Goal: Communication & Community: Answer question/provide support

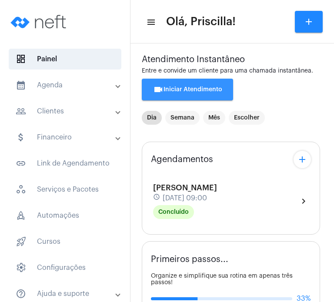
click at [204, 92] on span "videocam Iniciar Atendimento" at bounding box center [187, 89] width 69 height 6
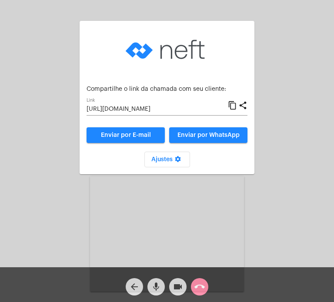
click at [13, 136] on div "Aguardando cliente acessar a chamada Ajustes settings Compartilhe o link da cha…" at bounding box center [167, 134] width 332 height 267
click at [231, 107] on mat-icon "content_copy" at bounding box center [232, 105] width 9 height 10
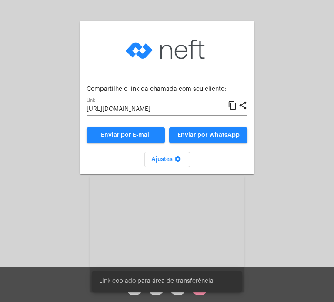
click at [268, 177] on div "Aguardando cliente acessar a chamada Ajustes settings Compartilhe o link da cha…" at bounding box center [167, 134] width 332 height 267
click at [196, 215] on video at bounding box center [167, 233] width 154 height 115
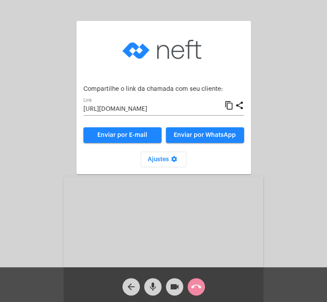
click at [322, 122] on div "Aguardando cliente acessar a chamada Ajustes settings Compartilhe o link da cha…" at bounding box center [163, 134] width 325 height 267
click at [20, 88] on div "Aguardando cliente acessar a chamada Ajustes settings Compartilhe o link da cha…" at bounding box center [163, 134] width 325 height 267
click at [225, 229] on video at bounding box center [163, 250] width 199 height 149
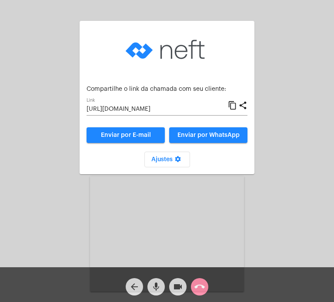
click at [222, 252] on video at bounding box center [167, 233] width 154 height 115
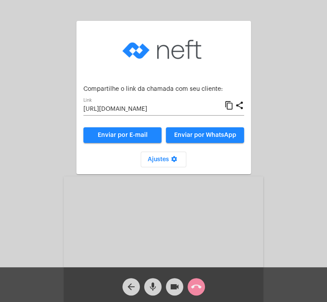
click at [222, 252] on video at bounding box center [163, 250] width 199 height 149
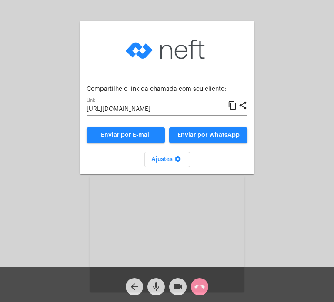
click at [291, 164] on div "Aguardando cliente acessar a chamada Ajustes settings Compartilhe o link da cha…" at bounding box center [167, 134] width 332 height 267
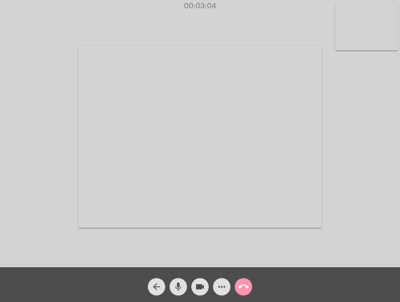
click at [333, 142] on div "Acessando Câmera e Microfone..." at bounding box center [200, 135] width 398 height 267
click at [333, 195] on div "Acessando Câmera e Microfone..." at bounding box center [200, 135] width 398 height 267
